Goal: Task Accomplishment & Management: Complete application form

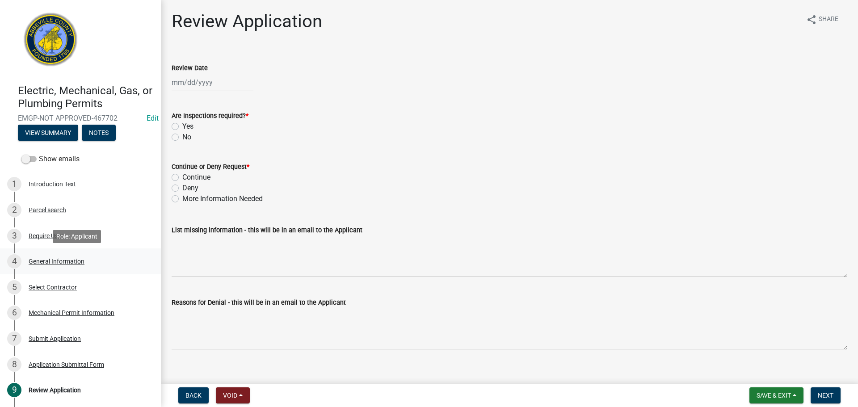
click at [68, 256] on div "4 General Information" at bounding box center [76, 261] width 139 height 14
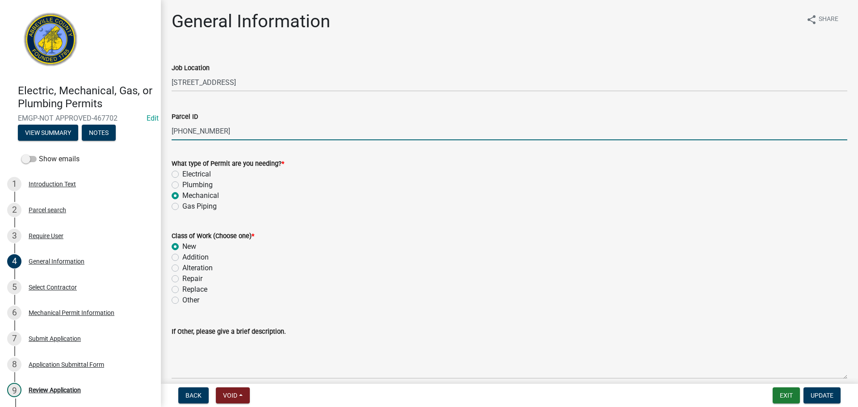
click at [206, 130] on input "[PHONE_NUMBER]" at bounding box center [510, 131] width 676 height 18
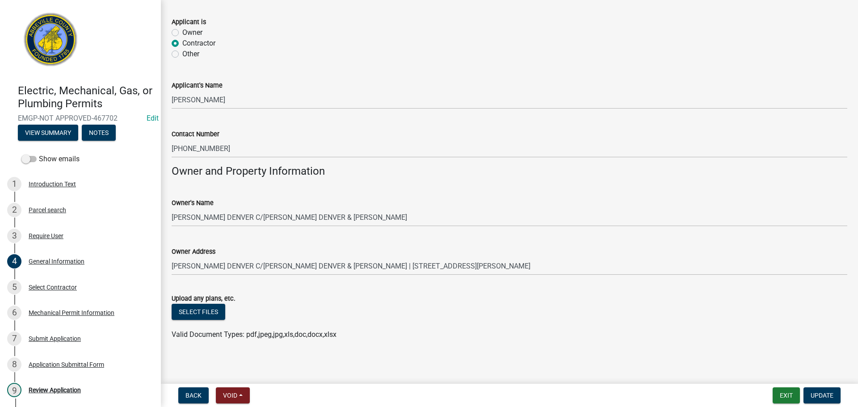
scroll to position [554, 0]
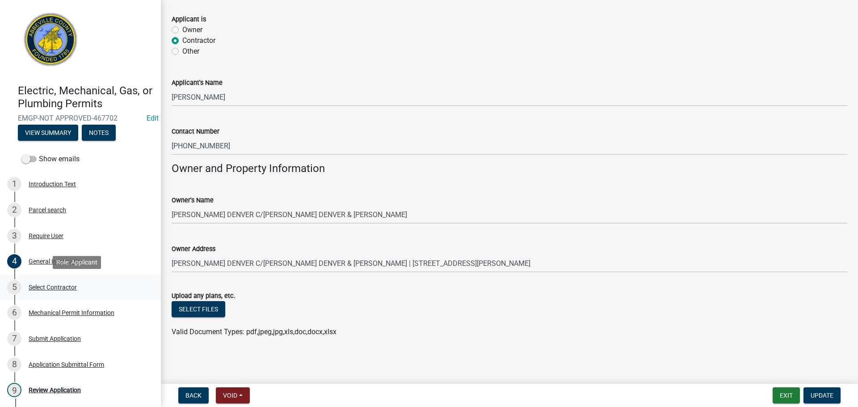
click at [47, 283] on div "5 Select Contractor" at bounding box center [76, 287] width 139 height 14
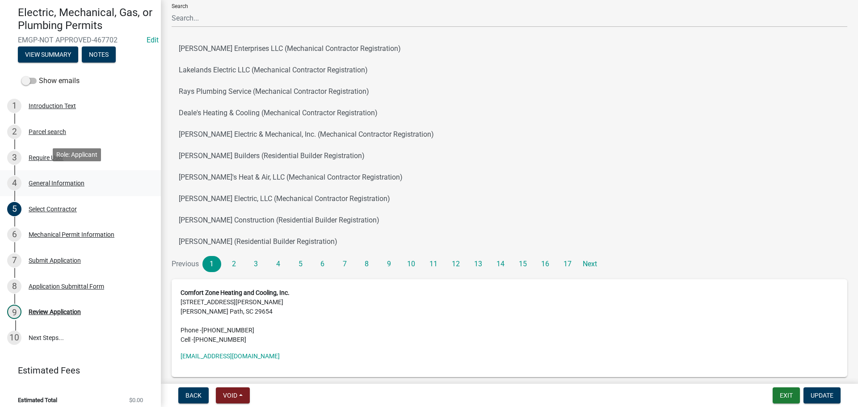
scroll to position [85, 0]
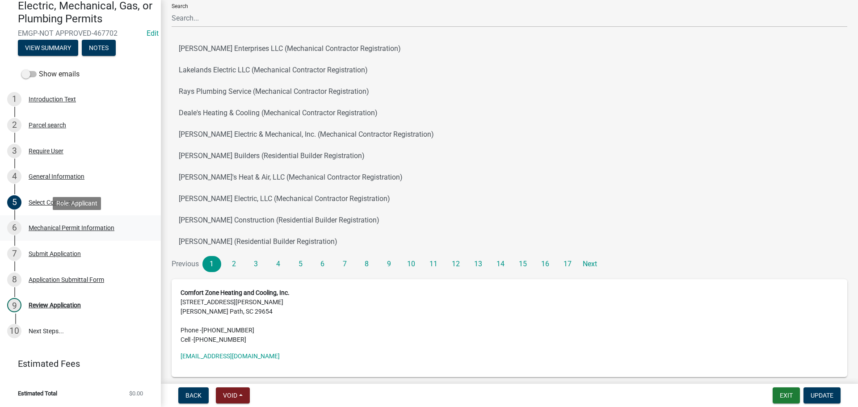
click at [98, 223] on div "6 Mechanical Permit Information" at bounding box center [76, 228] width 139 height 14
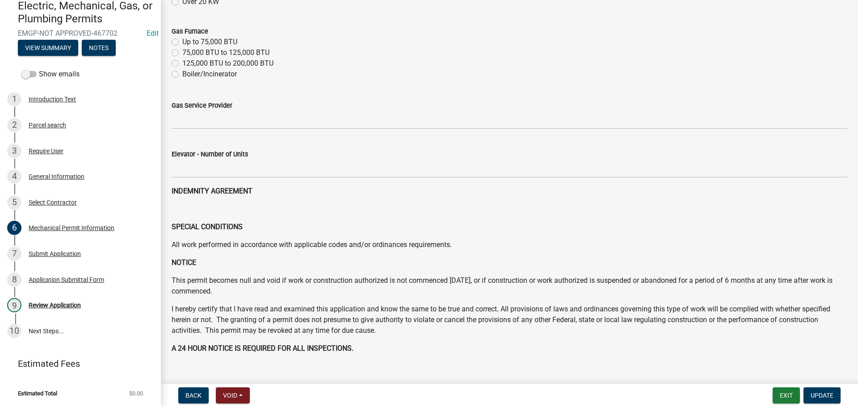
scroll to position [179, 0]
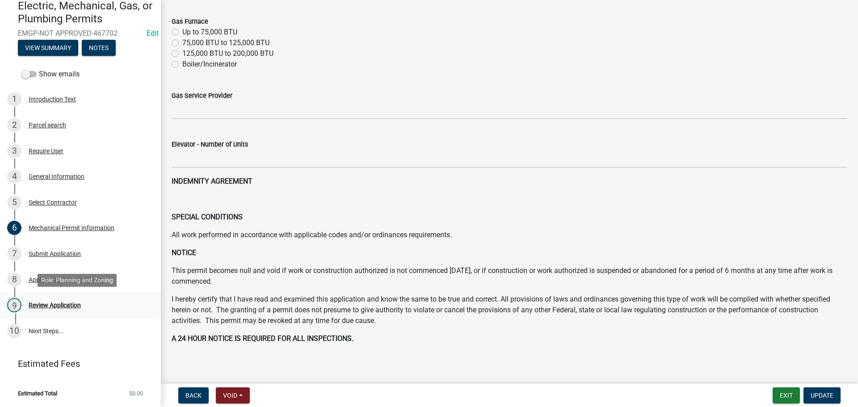
click at [59, 307] on div "Review Application" at bounding box center [55, 305] width 52 height 6
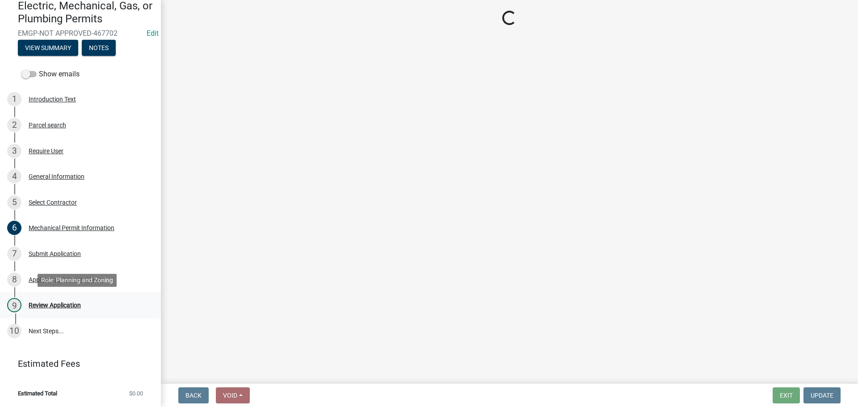
scroll to position [0, 0]
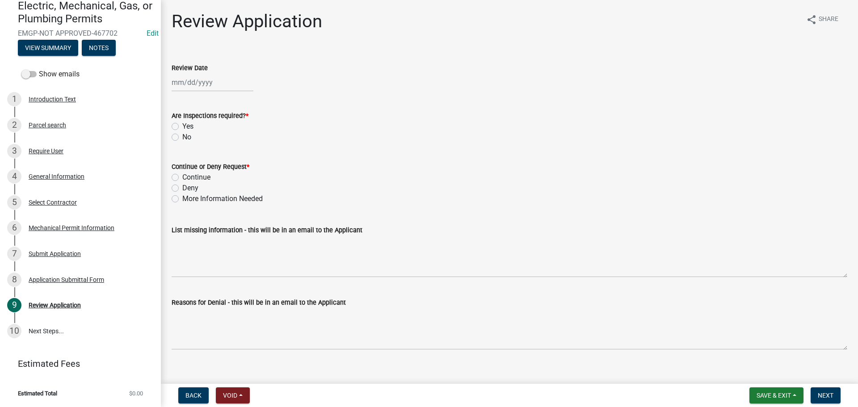
select select "8"
select select "2025"
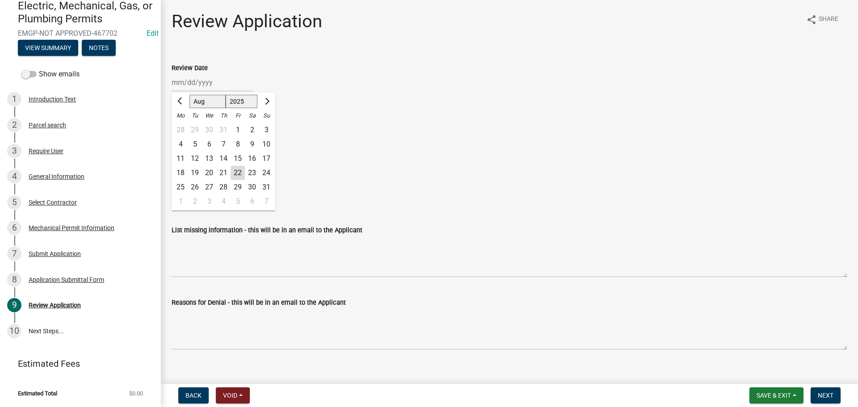
click at [212, 80] on div "[PERSON_NAME] Feb Mar Apr [PERSON_NAME][DATE] Oct Nov [DATE] 1526 1527 1528 152…" at bounding box center [213, 82] width 82 height 18
click at [242, 169] on div "22" at bounding box center [238, 173] width 14 height 14
type input "[DATE]"
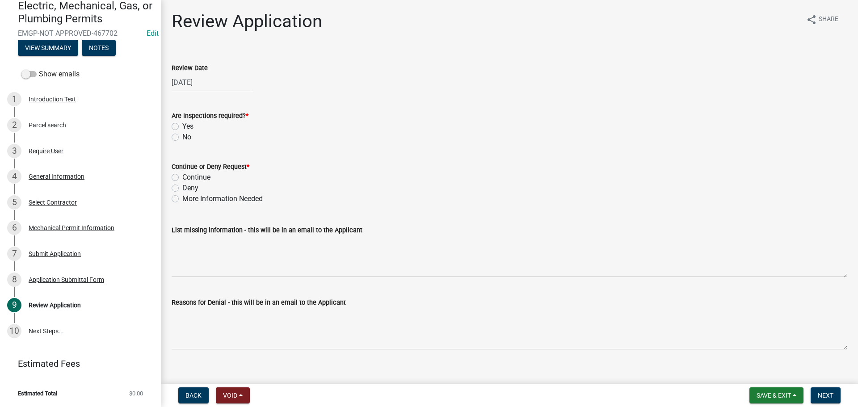
click at [182, 125] on label "Yes" at bounding box center [187, 126] width 11 height 11
click at [182, 125] on input "Yes" at bounding box center [185, 124] width 6 height 6
radio input "true"
click at [182, 181] on label "Continue" at bounding box center [196, 177] width 28 height 11
click at [182, 178] on input "Continue" at bounding box center [185, 175] width 6 height 6
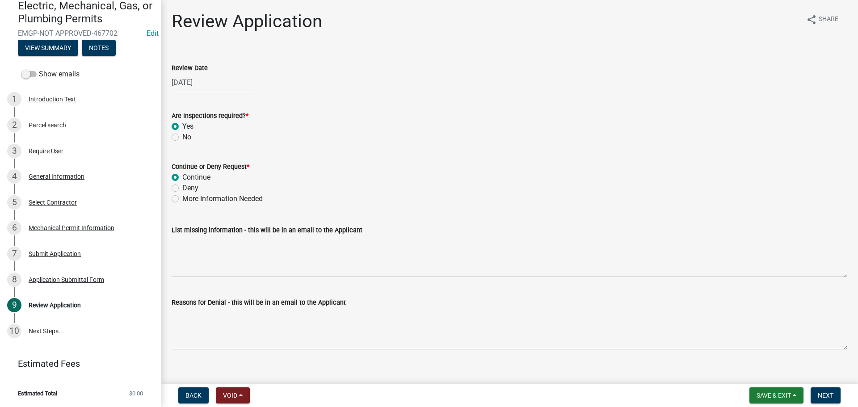
radio input "true"
click at [823, 388] on button "Next" at bounding box center [826, 395] width 30 height 16
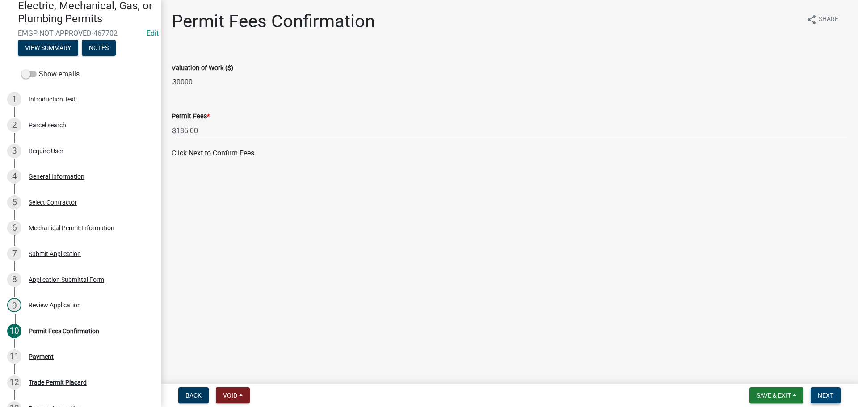
click at [824, 389] on button "Next" at bounding box center [826, 395] width 30 height 16
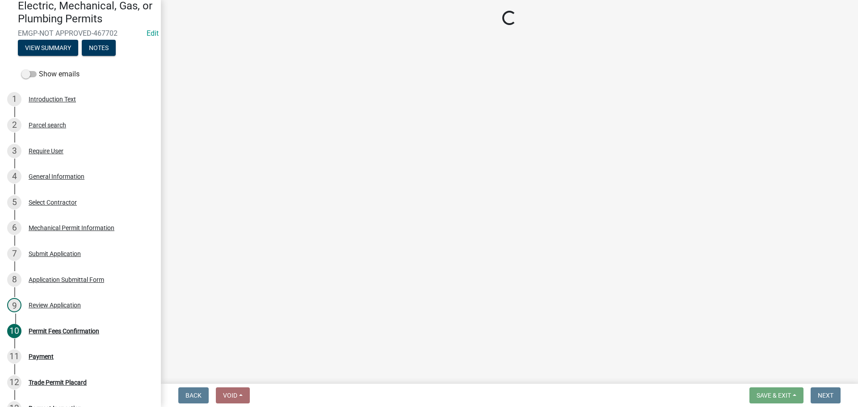
select select "3: 3"
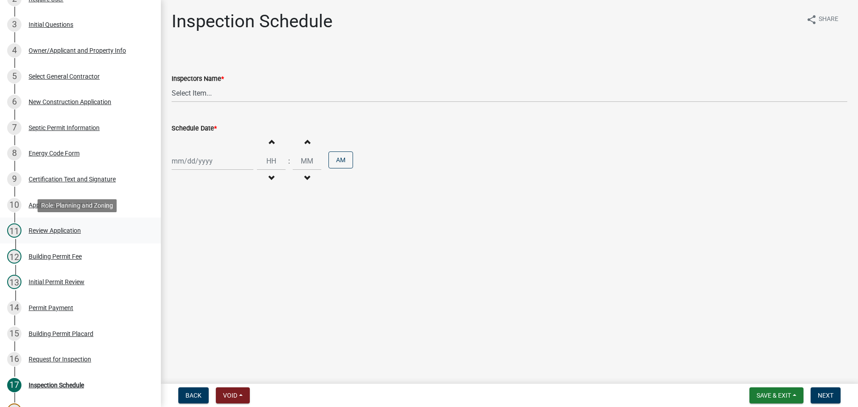
scroll to position [349, 0]
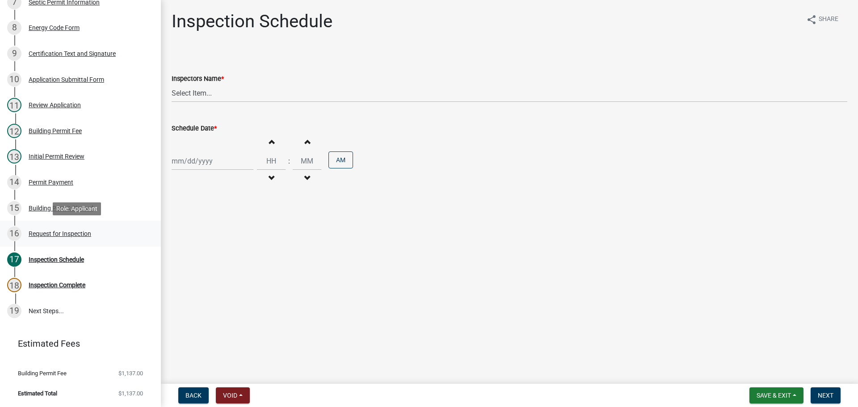
click at [66, 235] on div "Request for Inspection" at bounding box center [60, 234] width 63 height 6
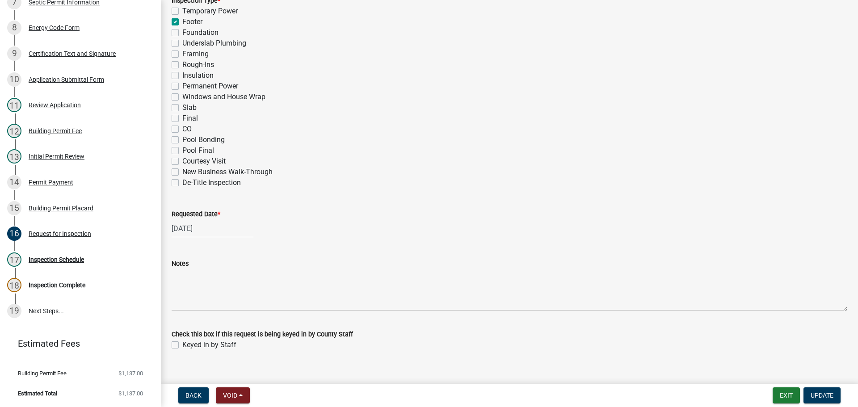
scroll to position [439, 0]
